Goal: Find specific page/section: Find specific page/section

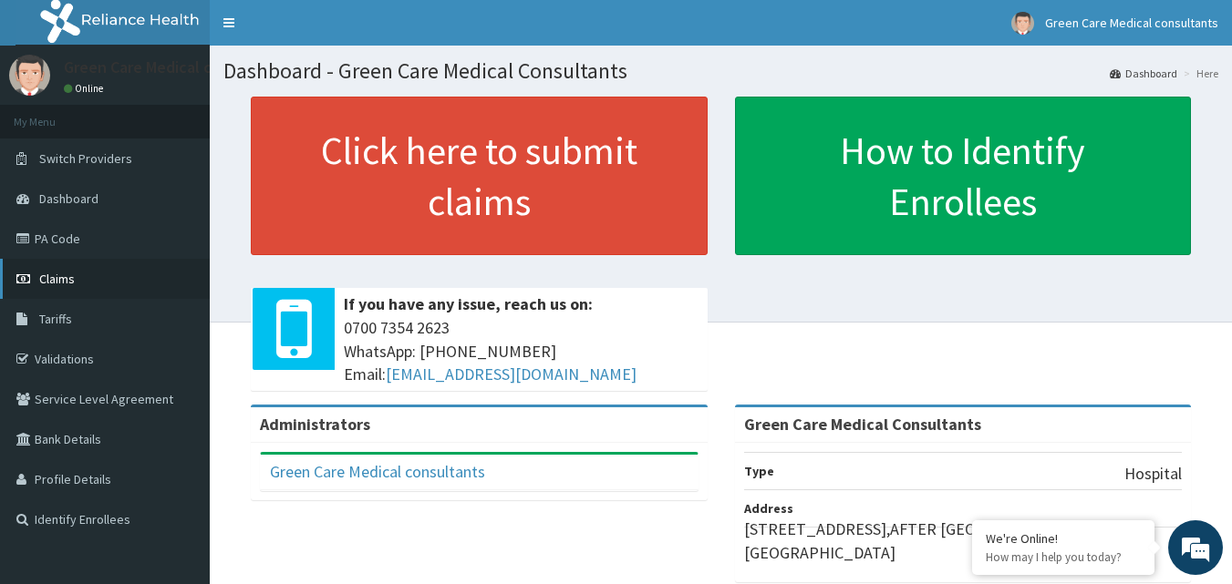
click at [68, 291] on link "Claims" at bounding box center [105, 279] width 210 height 40
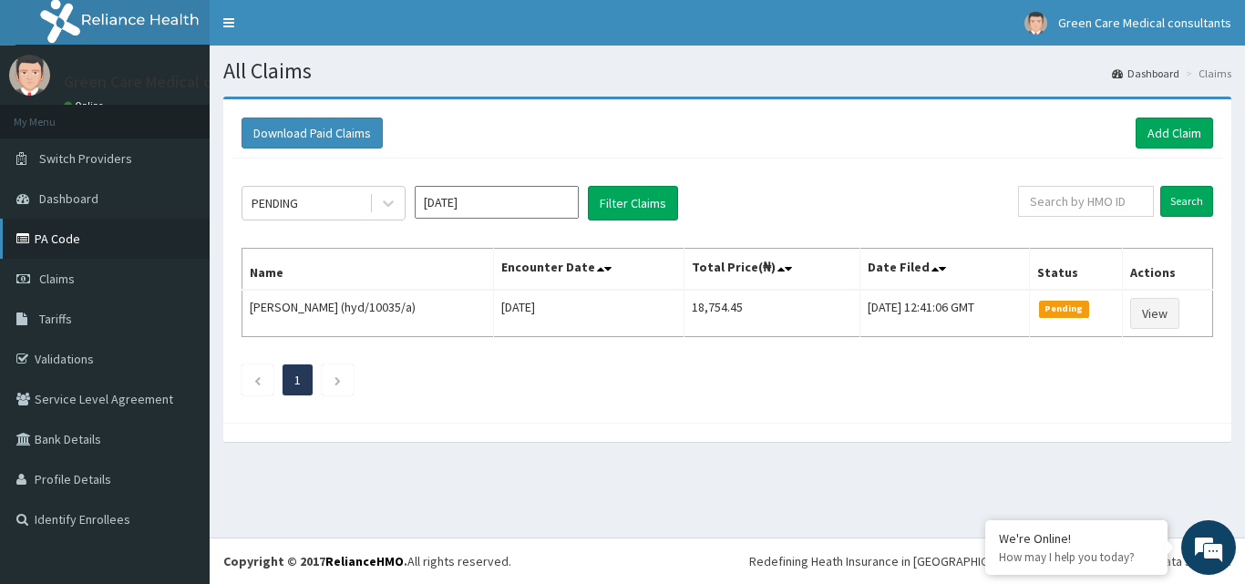
click at [82, 237] on link "PA Code" at bounding box center [105, 239] width 210 height 40
